Goal: Navigation & Orientation: Find specific page/section

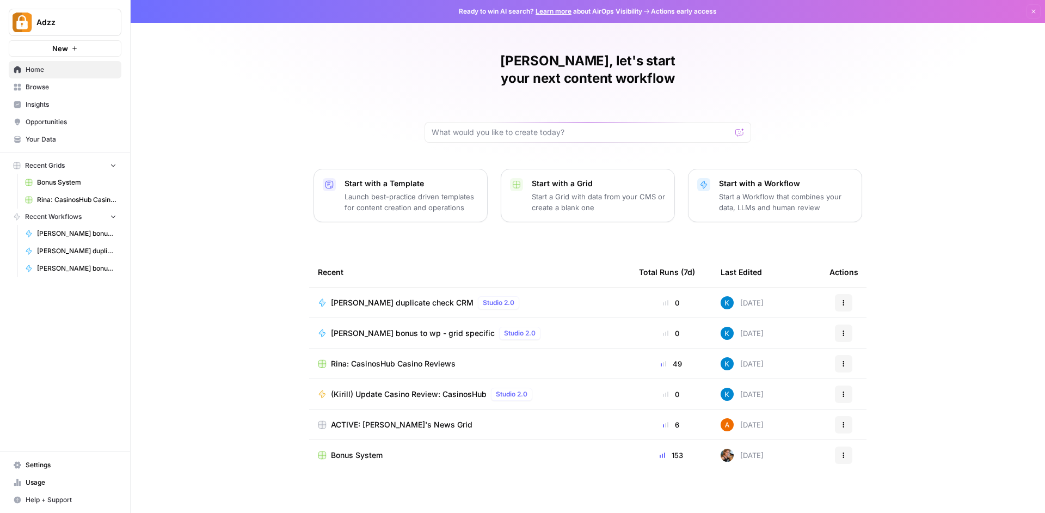
click at [74, 187] on span "Bonus System" at bounding box center [76, 182] width 79 height 10
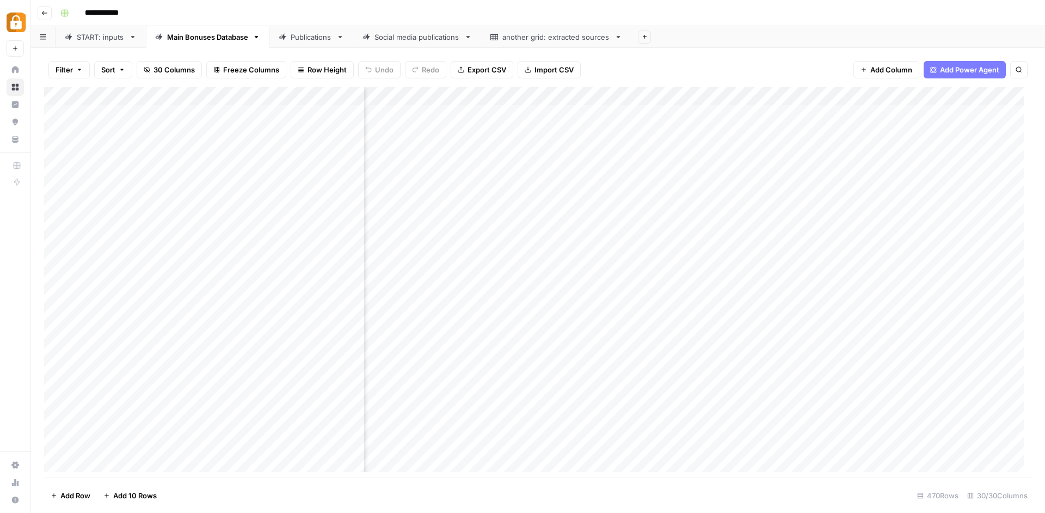
scroll to position [0, 1165]
click at [496, 114] on div "Add Column" at bounding box center [538, 283] width 988 height 393
click at [590, 109] on div "Add Column" at bounding box center [538, 283] width 988 height 393
click at [730, 111] on div "Add Column" at bounding box center [538, 283] width 988 height 393
click at [486, 106] on div "Add Column" at bounding box center [538, 283] width 988 height 393
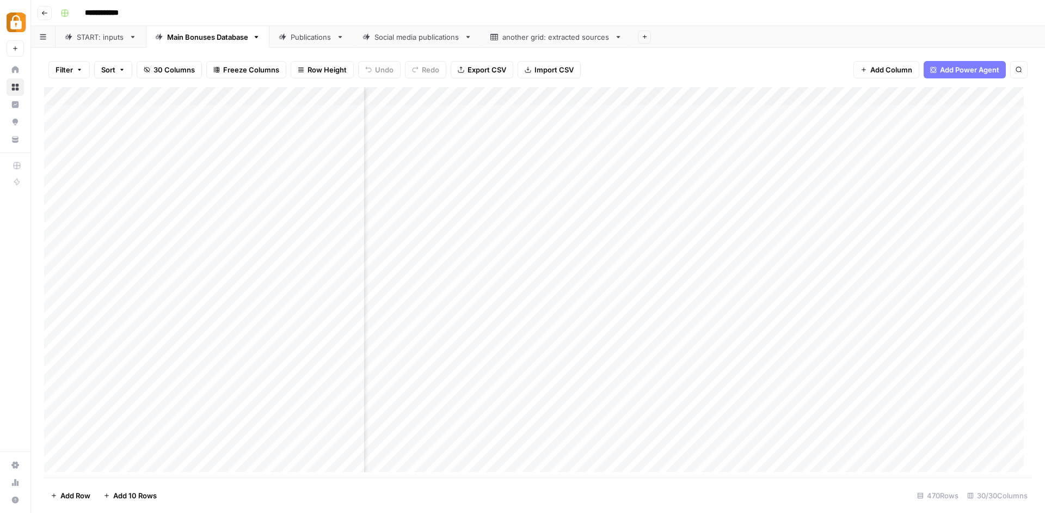
click at [427, 107] on div "Add Column" at bounding box center [538, 283] width 988 height 393
drag, startPoint x: 456, startPoint y: 91, endPoint x: 490, endPoint y: 91, distance: 33.8
click at [490, 91] on div "Add Column" at bounding box center [538, 283] width 988 height 393
click at [310, 36] on div "Publications" at bounding box center [311, 37] width 41 height 11
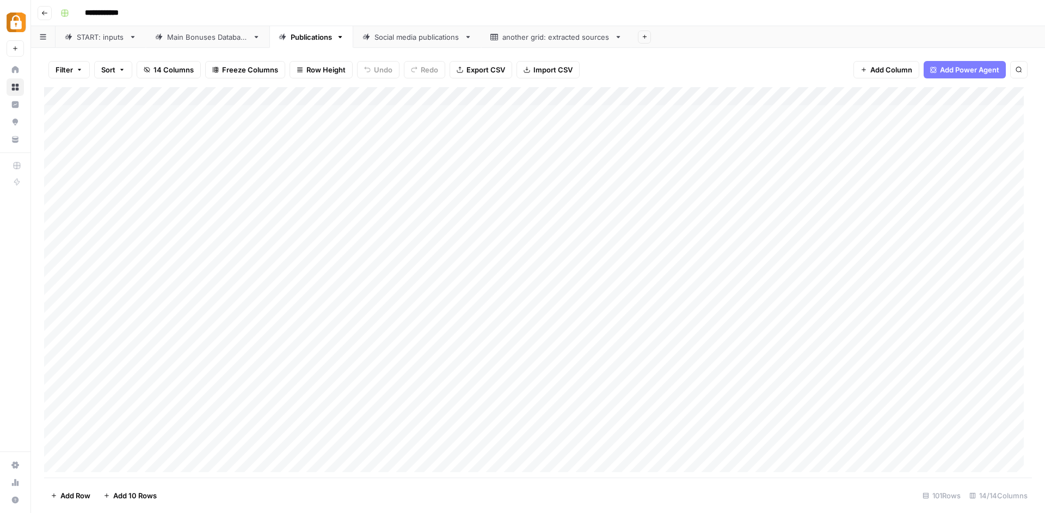
click at [418, 39] on div "Social media publications" at bounding box center [417, 37] width 85 height 11
click at [208, 46] on link "Main Bonuses Database" at bounding box center [208, 37] width 124 height 22
type input "**********"
click at [546, 106] on div "Add Column" at bounding box center [538, 283] width 988 height 393
drag, startPoint x: 605, startPoint y: 88, endPoint x: 629, endPoint y: 88, distance: 23.4
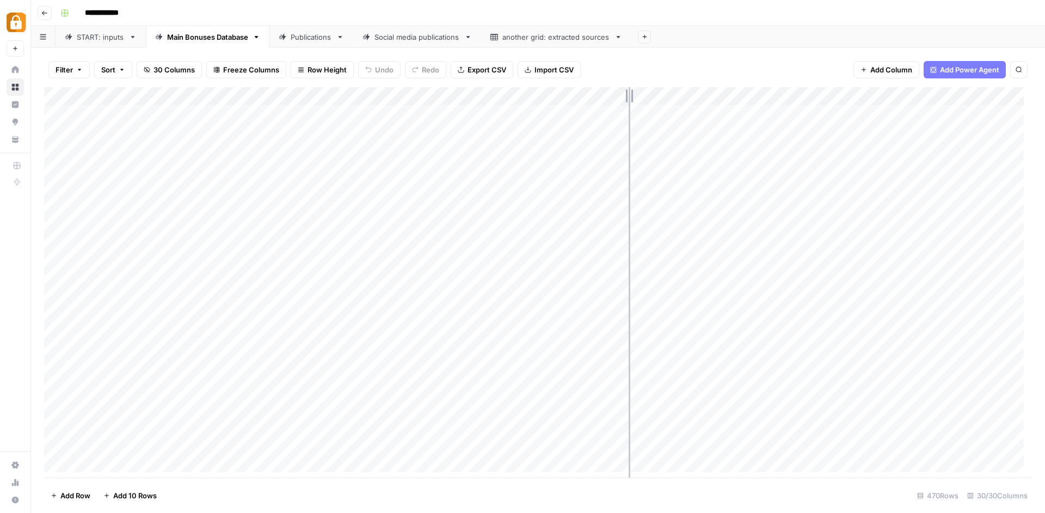
click at [629, 88] on div "Add Column" at bounding box center [538, 283] width 988 height 393
click at [300, 35] on div "Publications" at bounding box center [311, 37] width 41 height 11
click at [209, 41] on div "Main Bonuses Database" at bounding box center [207, 37] width 81 height 11
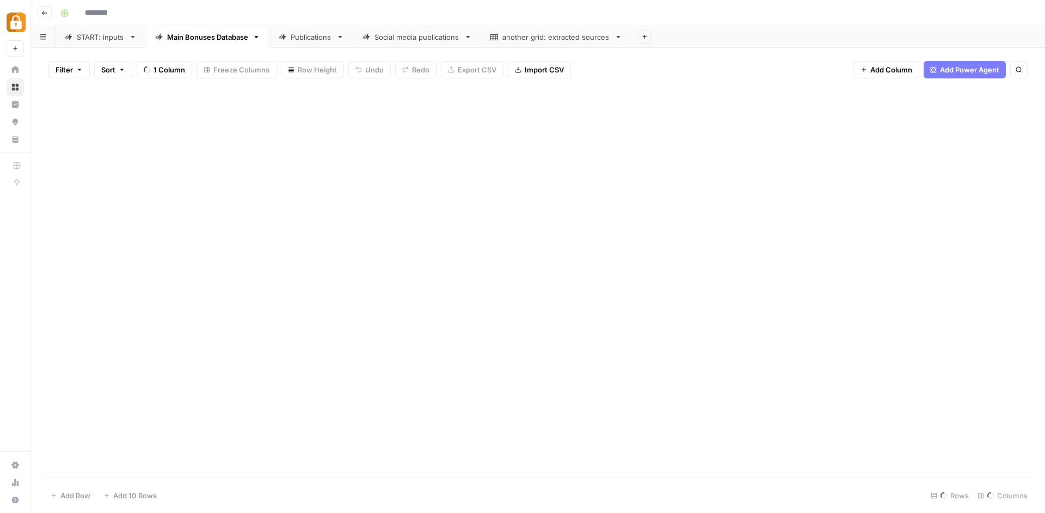
type input "**********"
click at [675, 105] on div "Add Column" at bounding box center [538, 283] width 988 height 393
click at [715, 107] on div "Add Column" at bounding box center [538, 283] width 988 height 393
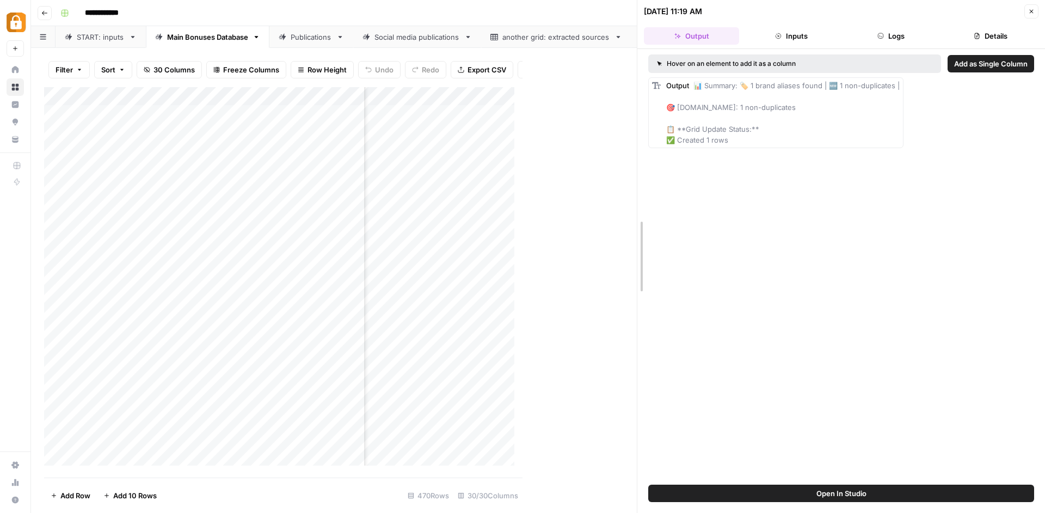
drag, startPoint x: 522, startPoint y: 237, endPoint x: 688, endPoint y: 246, distance: 165.7
click at [688, 246] on div "[DATE] 11:19 AM Close Output Inputs Logs Details Hover on an element to add it …" at bounding box center [841, 256] width 408 height 513
click at [315, 40] on div "Publications" at bounding box center [311, 37] width 41 height 11
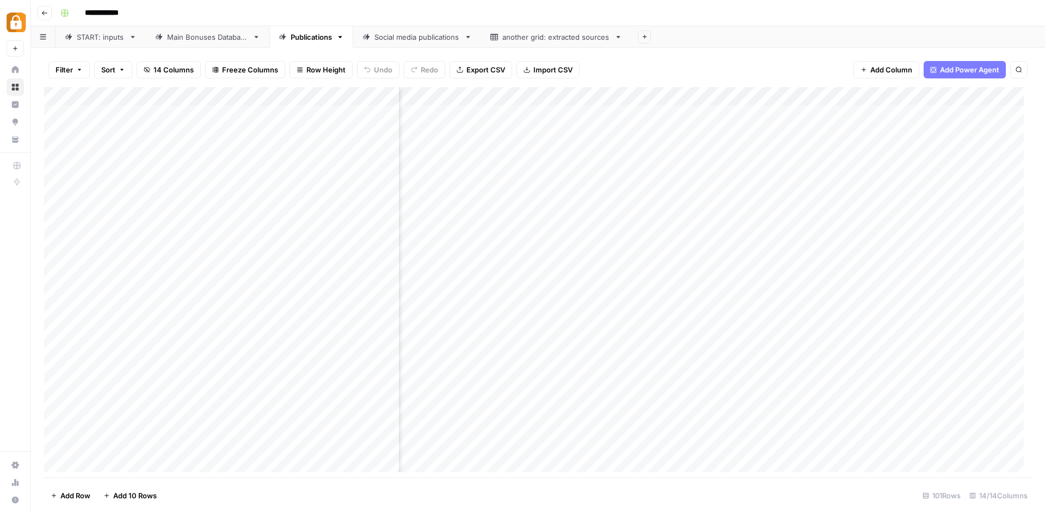
scroll to position [0, 312]
click at [181, 41] on div "Main Bonuses Database" at bounding box center [207, 37] width 81 height 11
click at [308, 41] on div "Publications" at bounding box center [311, 37] width 41 height 11
click at [209, 35] on div "Main Bonuses Database" at bounding box center [207, 37] width 81 height 11
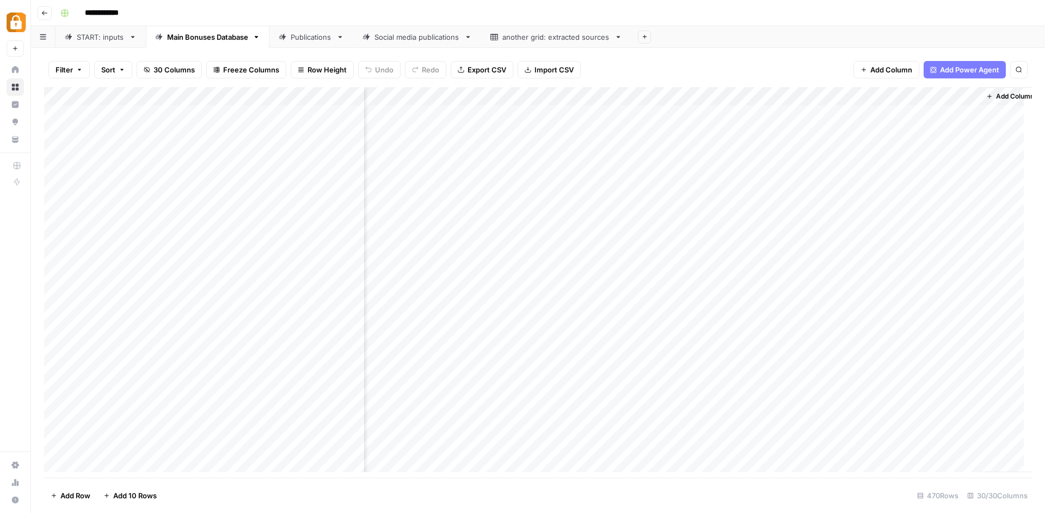
scroll to position [0, 2264]
click at [878, 111] on div "Add Column" at bounding box center [538, 283] width 988 height 393
click at [319, 43] on link "Publications" at bounding box center [311, 37] width 84 height 22
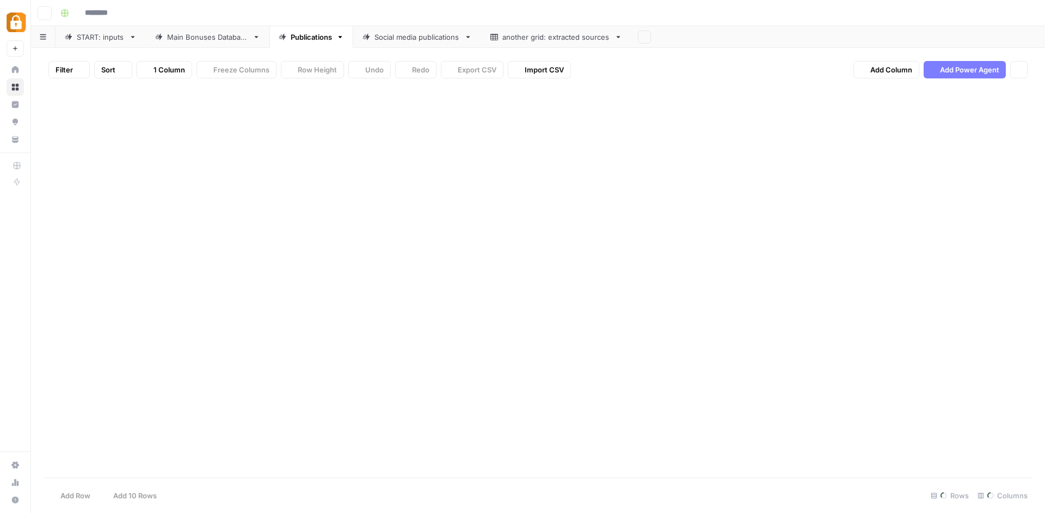
type input "**********"
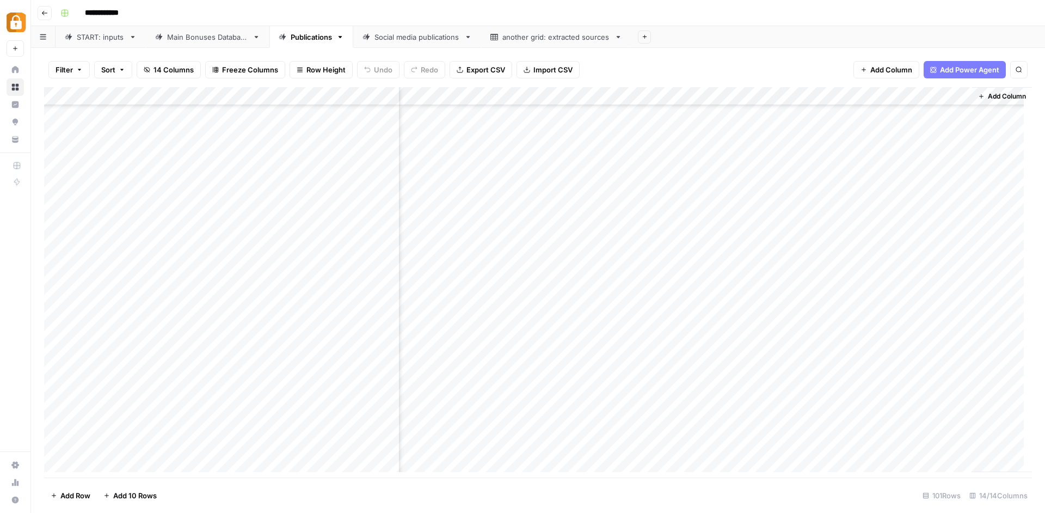
scroll to position [806, 904]
click at [213, 34] on div "Main Bonuses Database" at bounding box center [207, 37] width 81 height 11
click at [881, 169] on div "Add Column" at bounding box center [538, 283] width 988 height 393
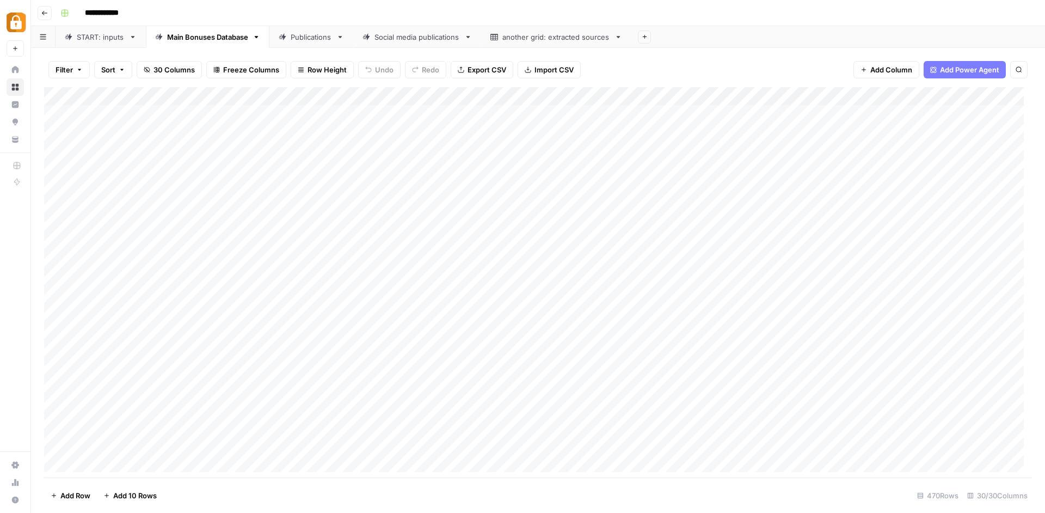
click at [109, 34] on div "START: inputs" at bounding box center [101, 37] width 48 height 11
click at [181, 38] on div "Main Bonuses Database" at bounding box center [207, 37] width 81 height 11
click at [710, 221] on div "Add Column" at bounding box center [538, 283] width 988 height 393
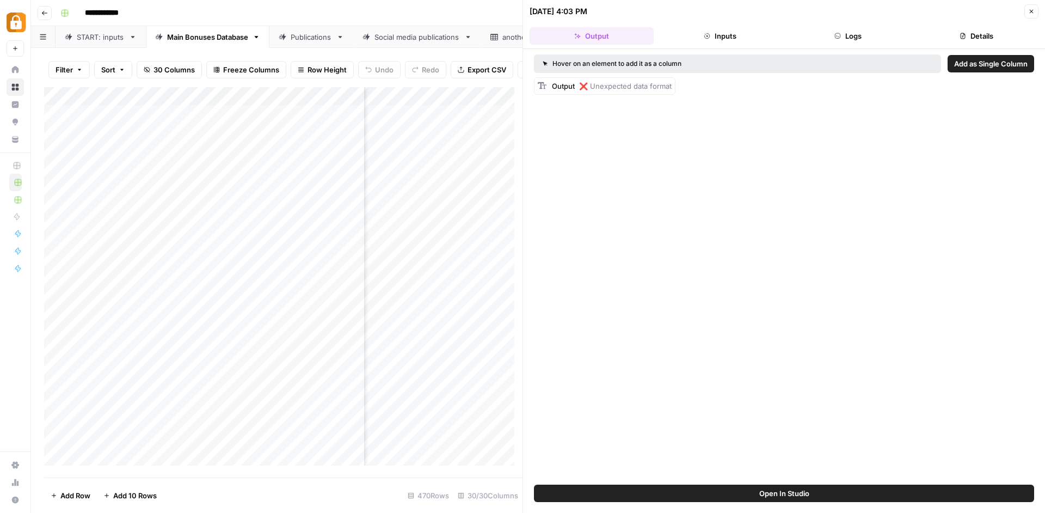
click at [1026, 10] on button "Close" at bounding box center [1032, 11] width 14 height 14
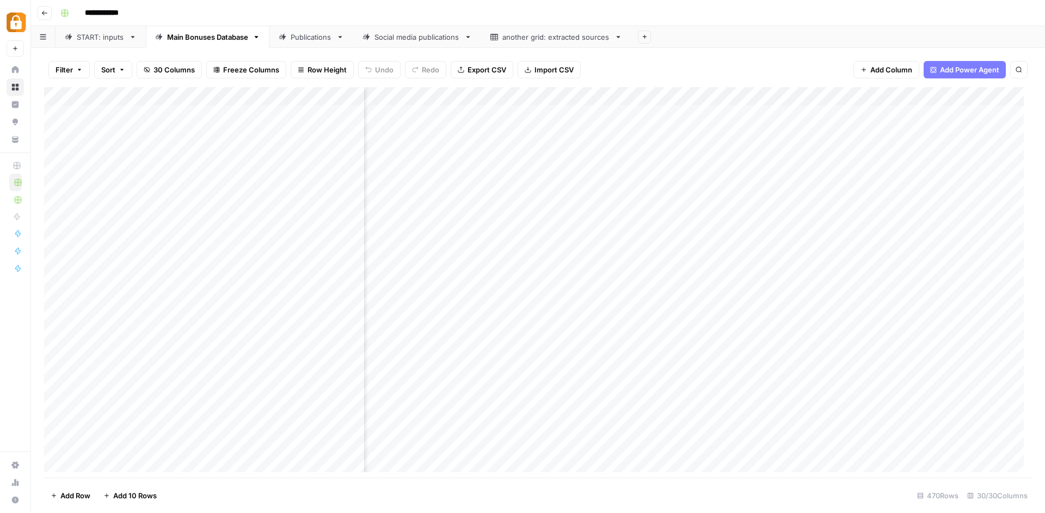
click at [667, 170] on div "Add Column" at bounding box center [538, 283] width 988 height 393
click at [406, 39] on div "Social media publications" at bounding box center [417, 37] width 85 height 11
click at [232, 44] on link "Main Bonuses Database" at bounding box center [208, 37] width 124 height 22
